Goal: Register for event/course

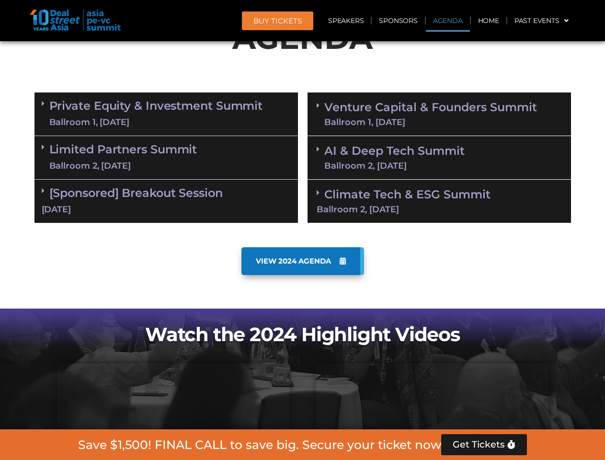
scroll to position [543, 0]
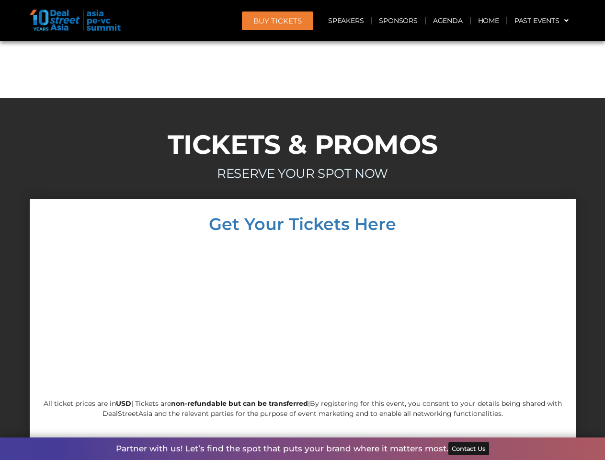
scroll to position [8202, 0]
